Goal: Navigation & Orientation: Find specific page/section

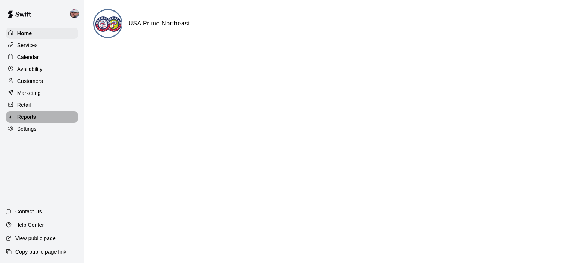
click at [34, 121] on p "Reports" at bounding box center [26, 116] width 19 height 7
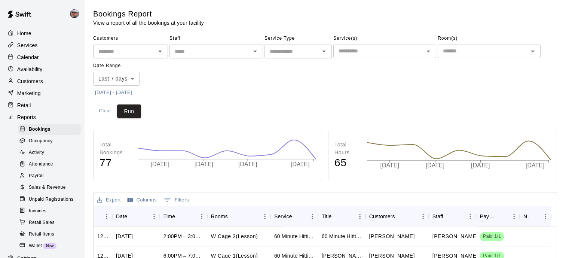
click at [48, 191] on span "Sales & Revenue" at bounding box center [47, 187] width 37 height 7
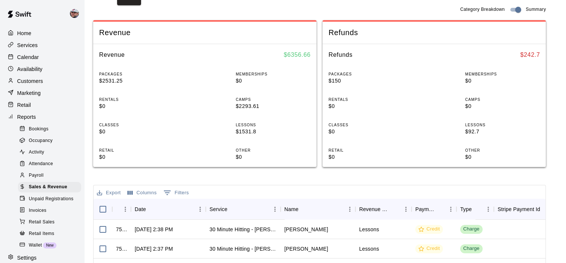
scroll to position [109, 0]
click at [30, 60] on p "Calendar" at bounding box center [28, 57] width 22 height 7
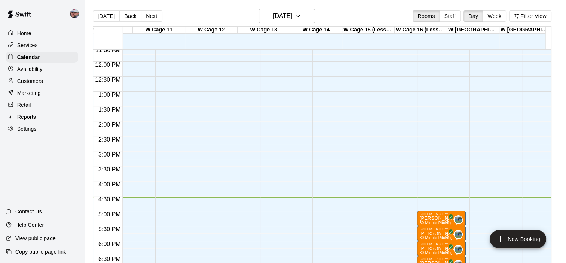
scroll to position [0, 543]
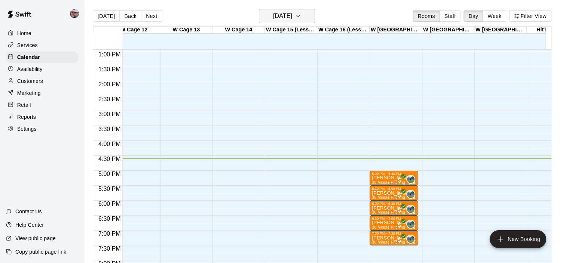
click at [273, 15] on h6 "[DATE]" at bounding box center [282, 16] width 19 height 10
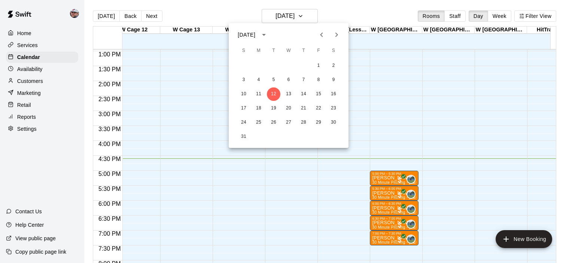
click at [272, 13] on div at bounding box center [286, 131] width 572 height 263
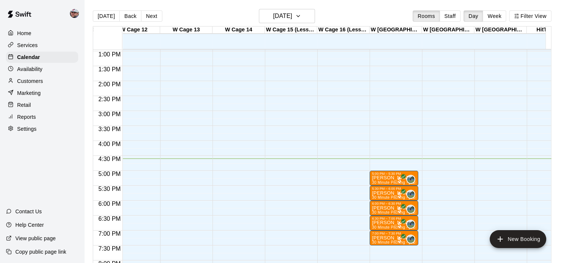
click at [241, 13] on div "Today Back Next Tuesday Aug 12 Rooms Staff Day Week Filter View" at bounding box center [322, 17] width 459 height 17
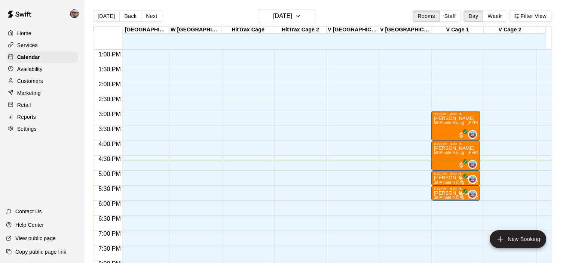
scroll to position [0, 899]
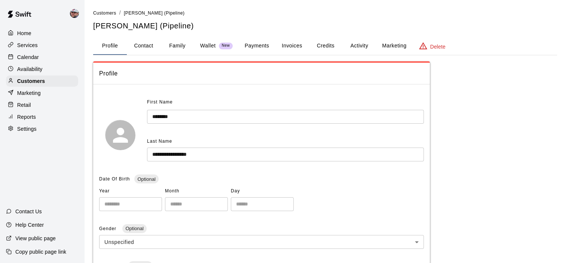
click at [37, 118] on div "Reports" at bounding box center [42, 117] width 72 height 11
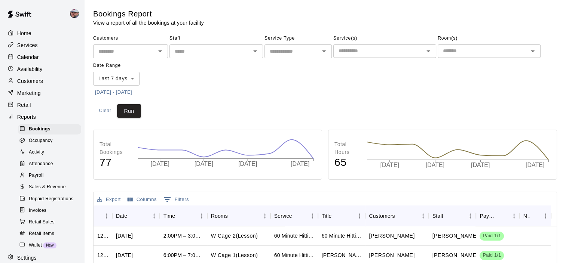
click at [55, 191] on span "Sales & Revenue" at bounding box center [47, 187] width 37 height 7
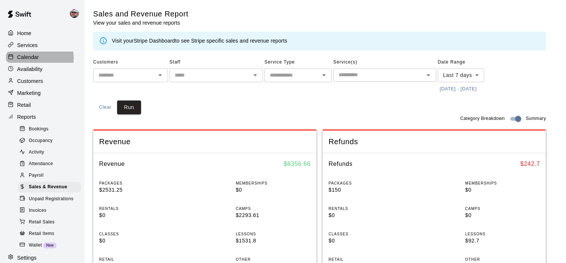
click at [33, 60] on p "Calendar" at bounding box center [28, 57] width 22 height 7
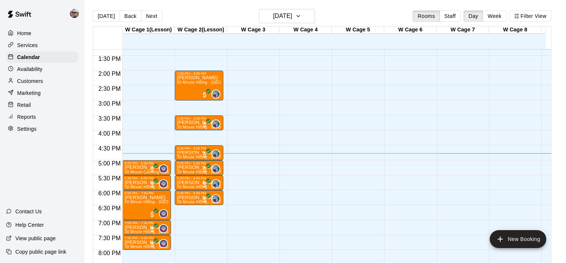
scroll to position [388, 0]
